Goal: Task Accomplishment & Management: Use online tool/utility

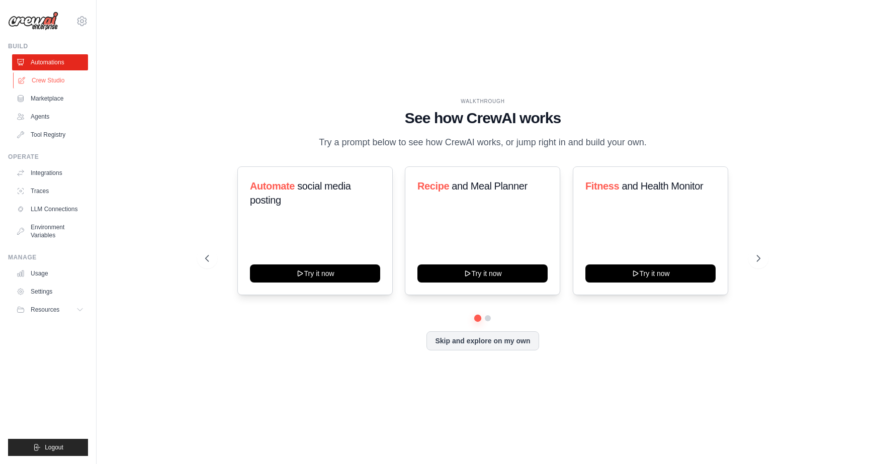
click at [72, 81] on link "Crew Studio" at bounding box center [51, 80] width 76 height 16
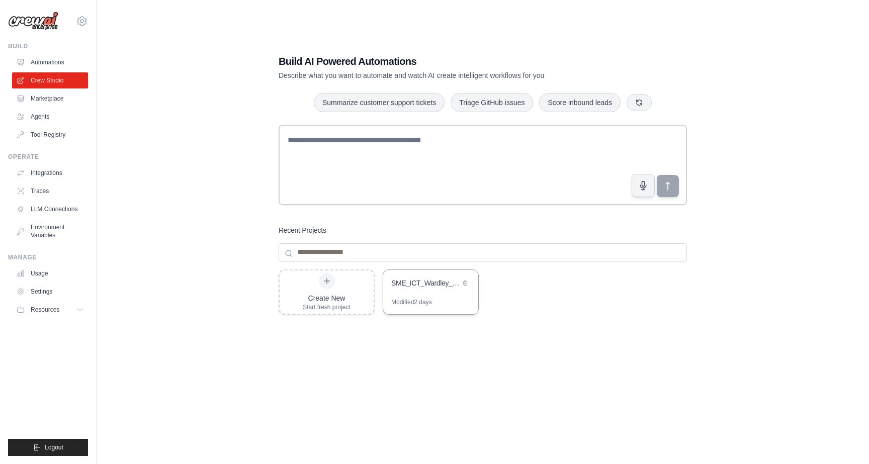
click at [441, 288] on div "SME_ICT_Wardley_Strategy_Notion" at bounding box center [425, 284] width 69 height 12
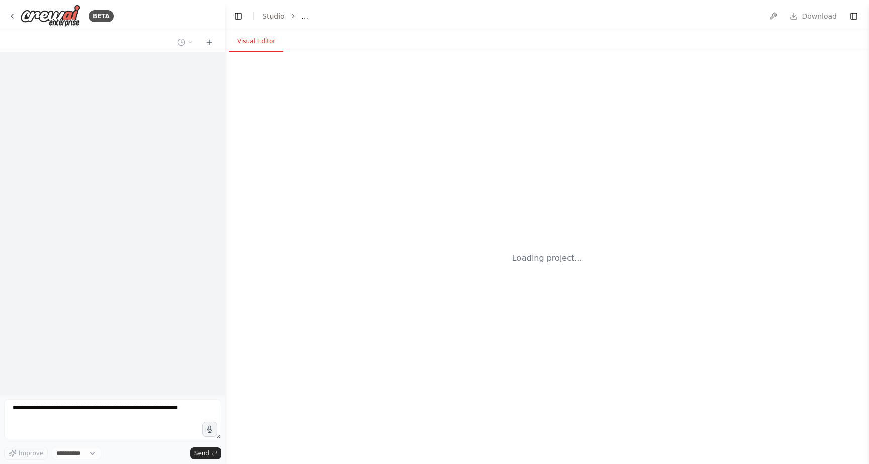
select select "****"
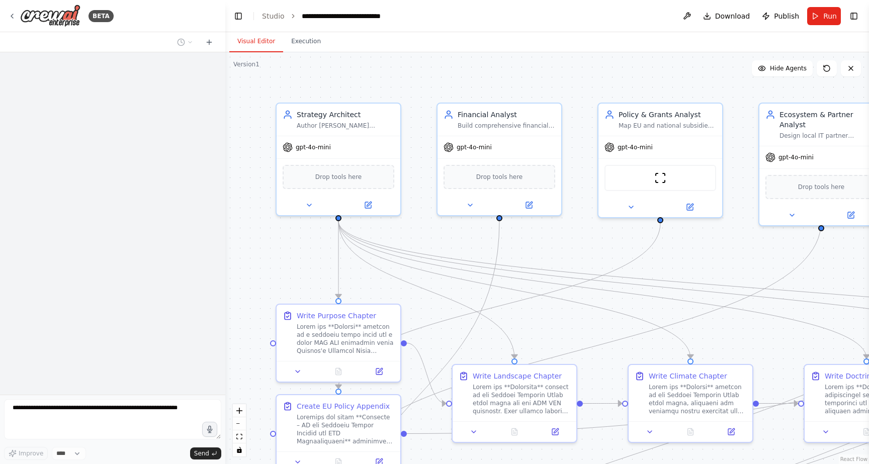
scroll to position [3658, 0]
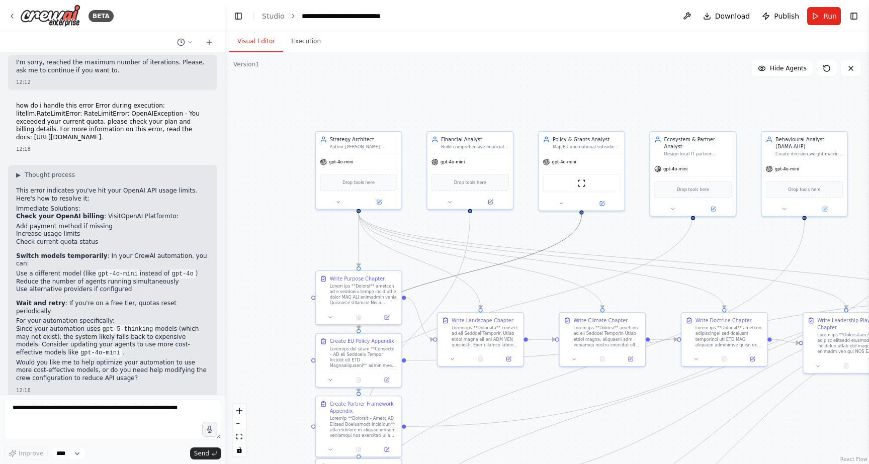
drag, startPoint x: 507, startPoint y: 261, endPoint x: 490, endPoint y: 93, distance: 168.8
click at [490, 93] on div ".deletable-edge-delete-btn { width: 20px; height: 20px; border: 0px solid #ffff…" at bounding box center [546, 258] width 643 height 412
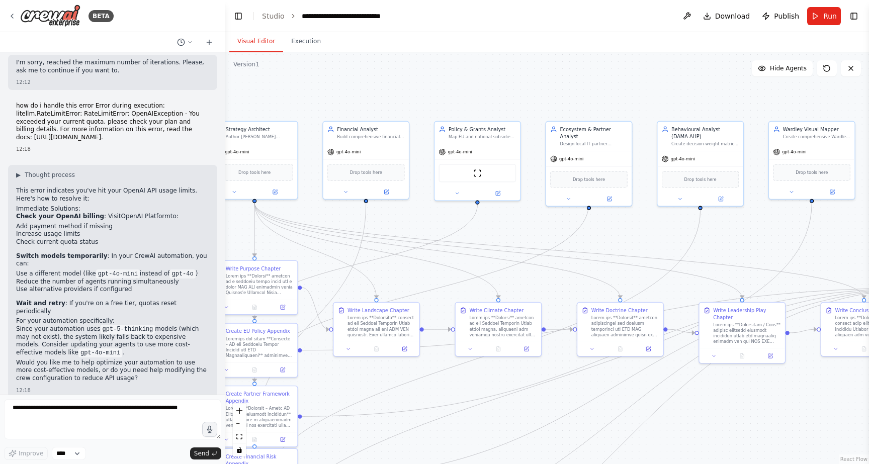
drag, startPoint x: 508, startPoint y: 103, endPoint x: 400, endPoint y: 91, distance: 108.1
click at [400, 92] on div ".deletable-edge-delete-btn { width: 20px; height: 20px; border: 0px solid #ffff…" at bounding box center [546, 258] width 643 height 412
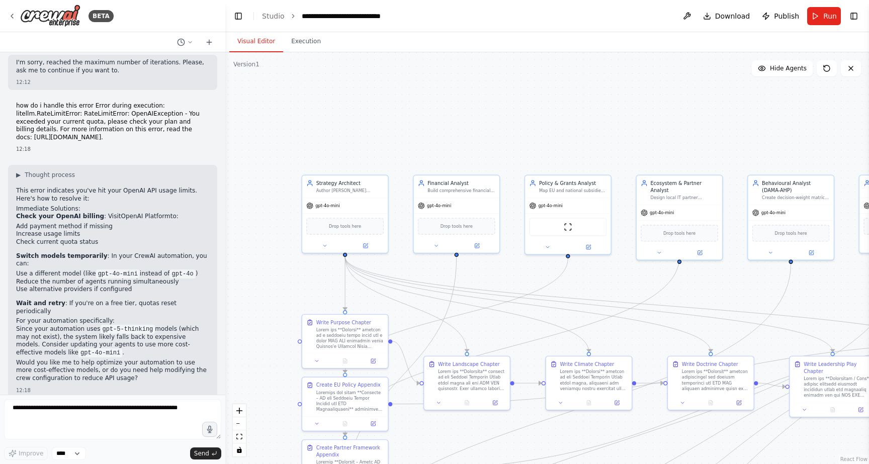
drag, startPoint x: 371, startPoint y: 102, endPoint x: 465, endPoint y: 156, distance: 108.1
click at [465, 156] on div ".deletable-edge-delete-btn { width: 20px; height: 20px; border: 0px solid #ffff…" at bounding box center [546, 258] width 643 height 412
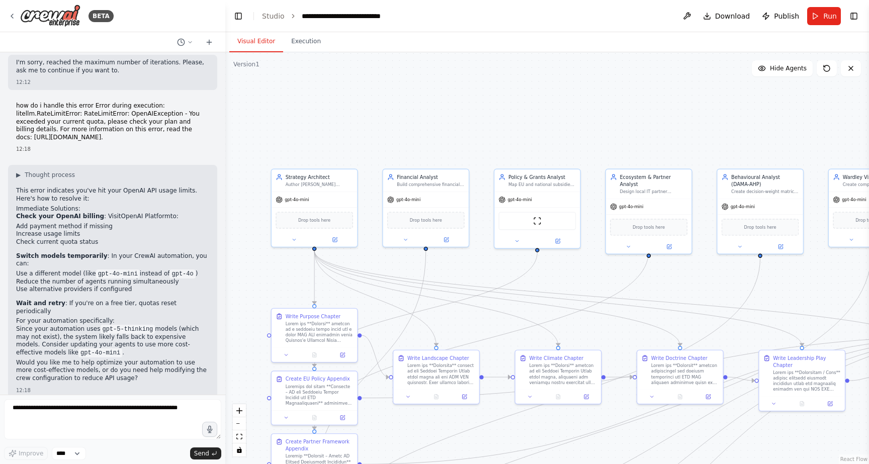
drag, startPoint x: 580, startPoint y: 155, endPoint x: 510, endPoint y: 125, distance: 76.3
click at [510, 125] on div ".deletable-edge-delete-btn { width: 20px; height: 20px; border: 0px solid #ffff…" at bounding box center [546, 258] width 643 height 412
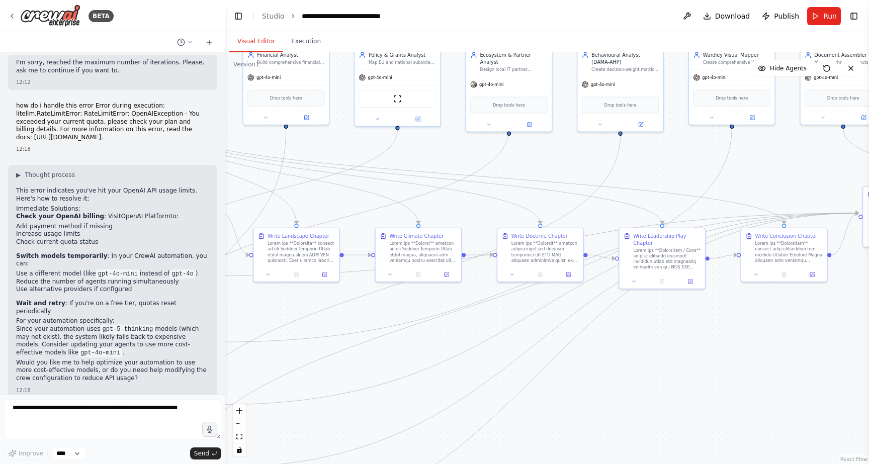
drag, startPoint x: 548, startPoint y: 294, endPoint x: 418, endPoint y: 187, distance: 168.2
click at [418, 187] on div ".deletable-edge-delete-btn { width: 20px; height: 20px; border: 0px solid #ffff…" at bounding box center [546, 258] width 643 height 412
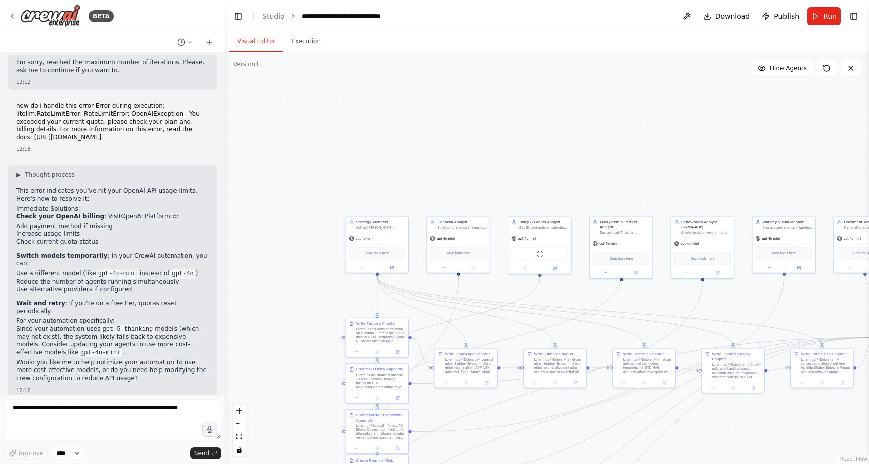
drag, startPoint x: 419, startPoint y: 137, endPoint x: 551, endPoint y: 278, distance: 193.5
click at [551, 278] on div ".deletable-edge-delete-btn { width: 20px; height: 20px; border: 0px solid #ffff…" at bounding box center [546, 258] width 643 height 412
drag, startPoint x: 550, startPoint y: 272, endPoint x: 524, endPoint y: 236, distance: 44.9
click at [524, 236] on button at bounding box center [530, 234] width 29 height 6
drag, startPoint x: 526, startPoint y: 205, endPoint x: 305, endPoint y: 217, distance: 221.5
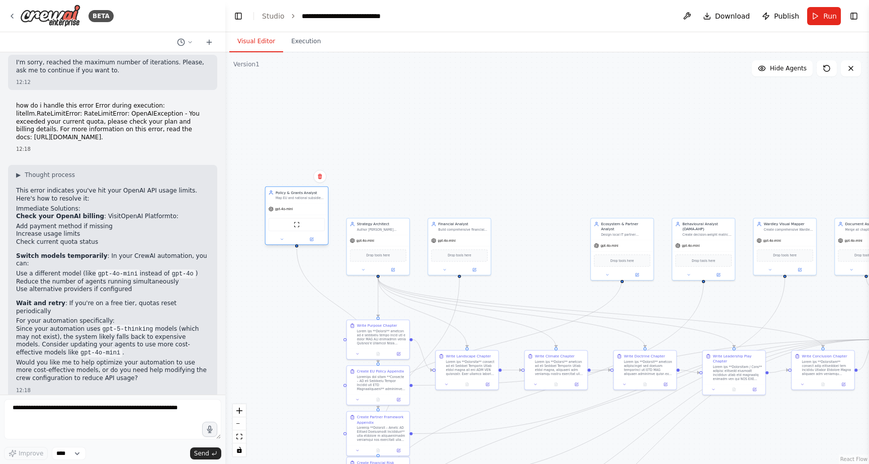
click at [305, 215] on div "gpt-4o-mini" at bounding box center [296, 209] width 62 height 11
drag, startPoint x: 378, startPoint y: 336, endPoint x: 411, endPoint y: 318, distance: 38.0
click at [411, 318] on div at bounding box center [411, 316] width 49 height 16
drag, startPoint x: 465, startPoint y: 240, endPoint x: 491, endPoint y: 209, distance: 41.1
click at [489, 209] on div "gpt-4o-mini" at bounding box center [484, 209] width 62 height 11
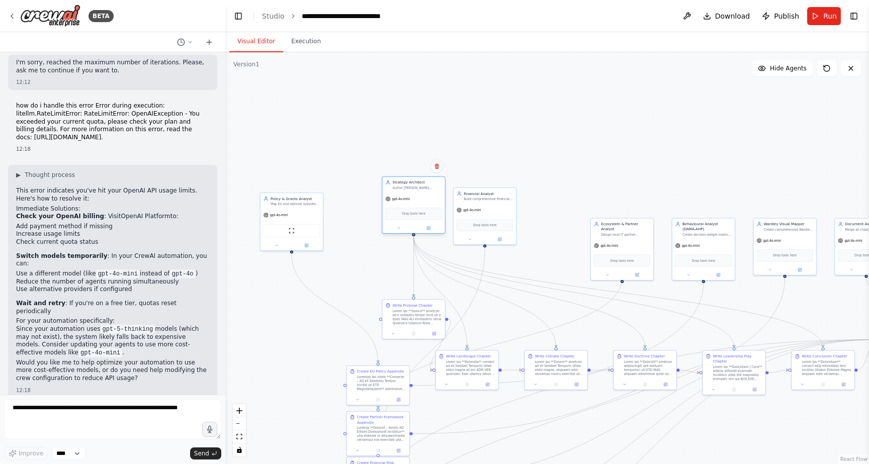
drag, startPoint x: 399, startPoint y: 239, endPoint x: 434, endPoint y: 200, distance: 52.7
click at [434, 199] on div "gpt-4o-mini" at bounding box center [413, 199] width 62 height 11
drag, startPoint x: 408, startPoint y: 317, endPoint x: 370, endPoint y: 282, distance: 50.9
click at [370, 282] on div at bounding box center [381, 280] width 49 height 16
drag, startPoint x: 445, startPoint y: 361, endPoint x: 450, endPoint y: 336, distance: 26.1
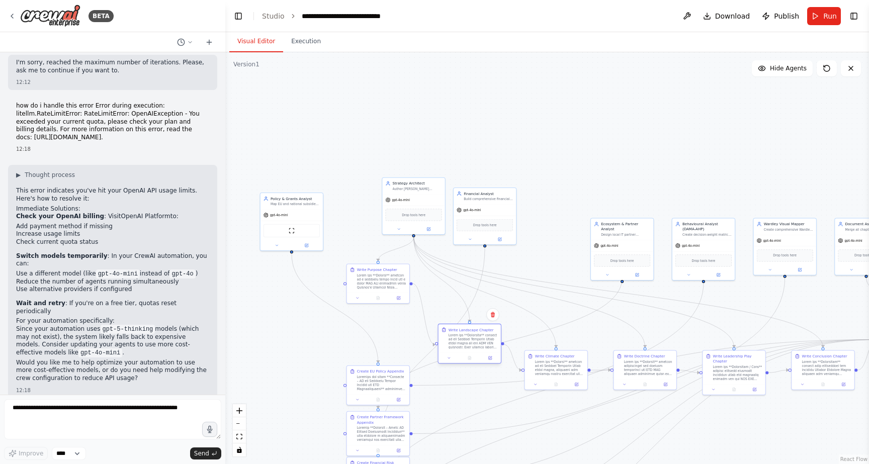
click at [450, 336] on div at bounding box center [472, 341] width 49 height 16
drag, startPoint x: 696, startPoint y: 246, endPoint x: 281, endPoint y: 339, distance: 425.5
click at [281, 339] on div "gpt-4o-mini" at bounding box center [291, 336] width 62 height 11
drag, startPoint x: 294, startPoint y: 327, endPoint x: 262, endPoint y: 336, distance: 32.9
click at [262, 336] on div "Behavioural Analyst (DAMA-AHP) Create decision-weight matrices by SME archetype…" at bounding box center [256, 329] width 62 height 21
